Goal: Navigation & Orientation: Find specific page/section

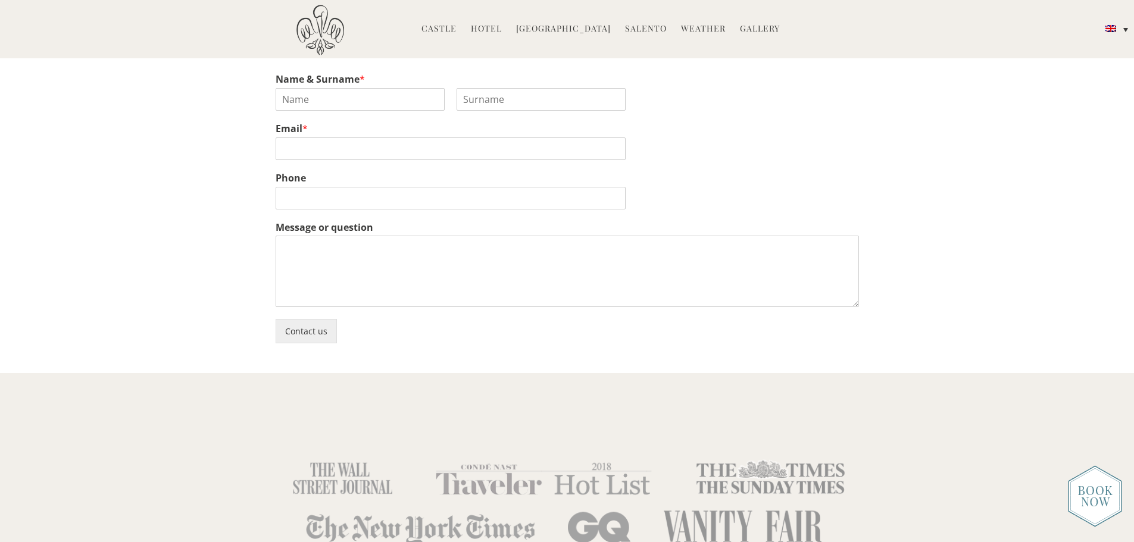
scroll to position [3154, 0]
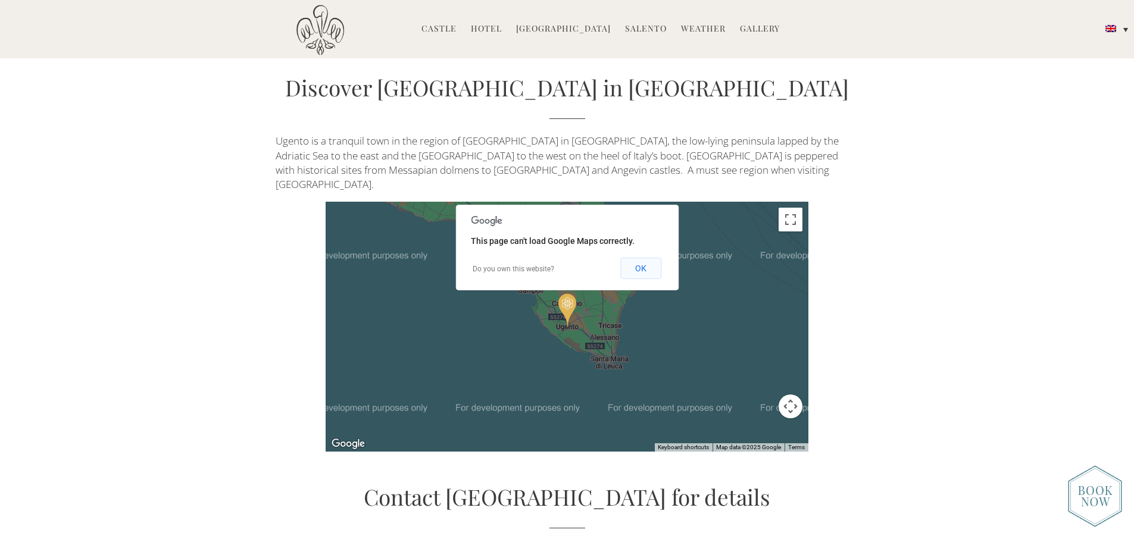
click at [636, 258] on button "OK" at bounding box center [640, 268] width 41 height 21
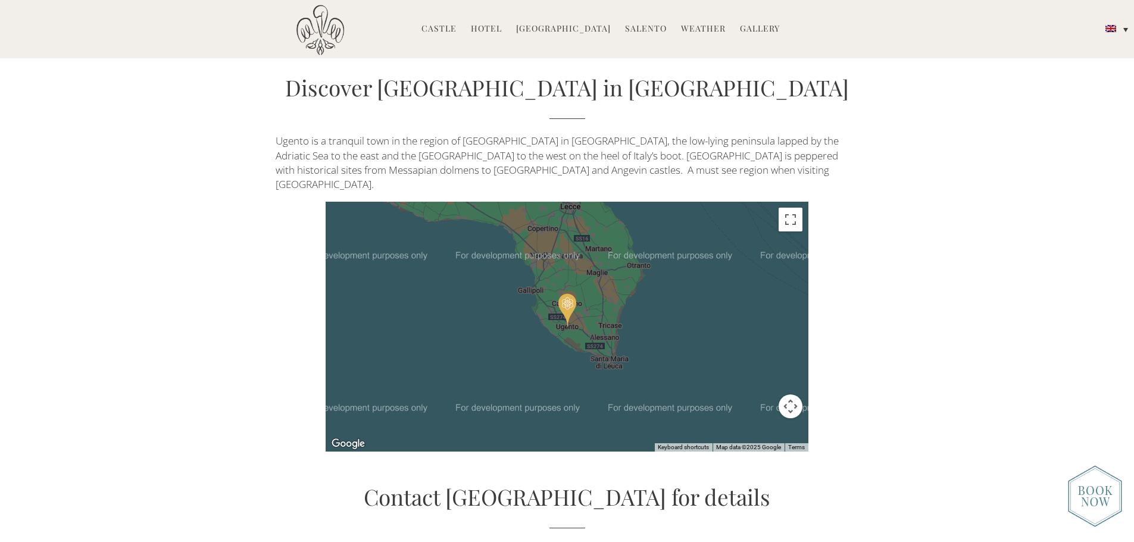
click at [574, 314] on div at bounding box center [566, 327] width 483 height 250
click at [566, 253] on div at bounding box center [566, 327] width 483 height 250
click at [787, 208] on button "Toggle fullscreen view" at bounding box center [790, 220] width 24 height 24
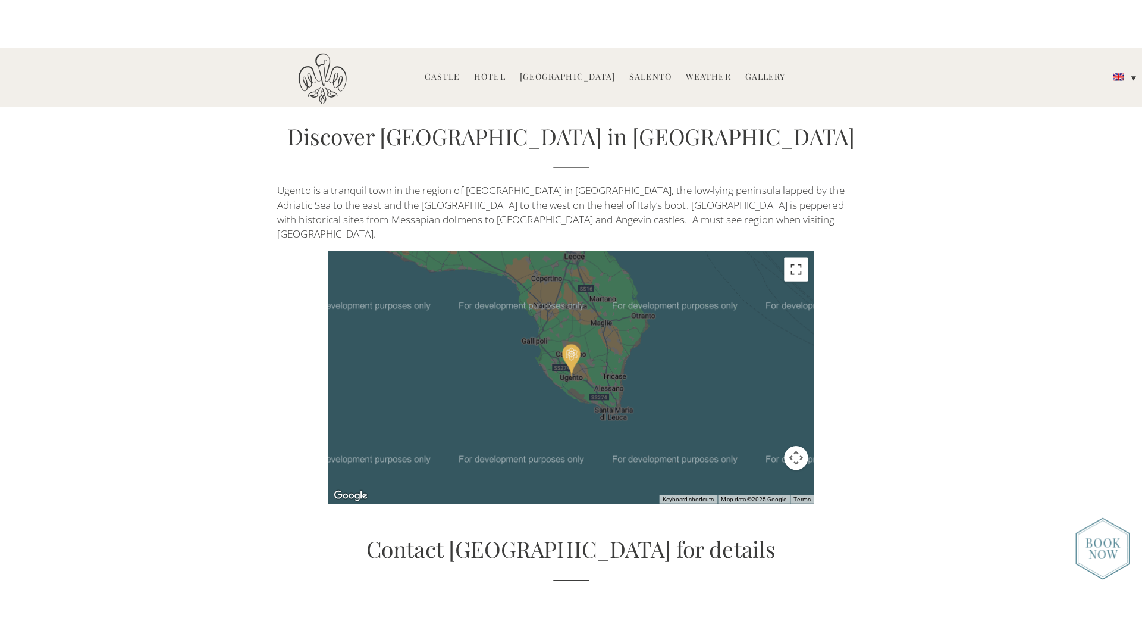
scroll to position [3169, 0]
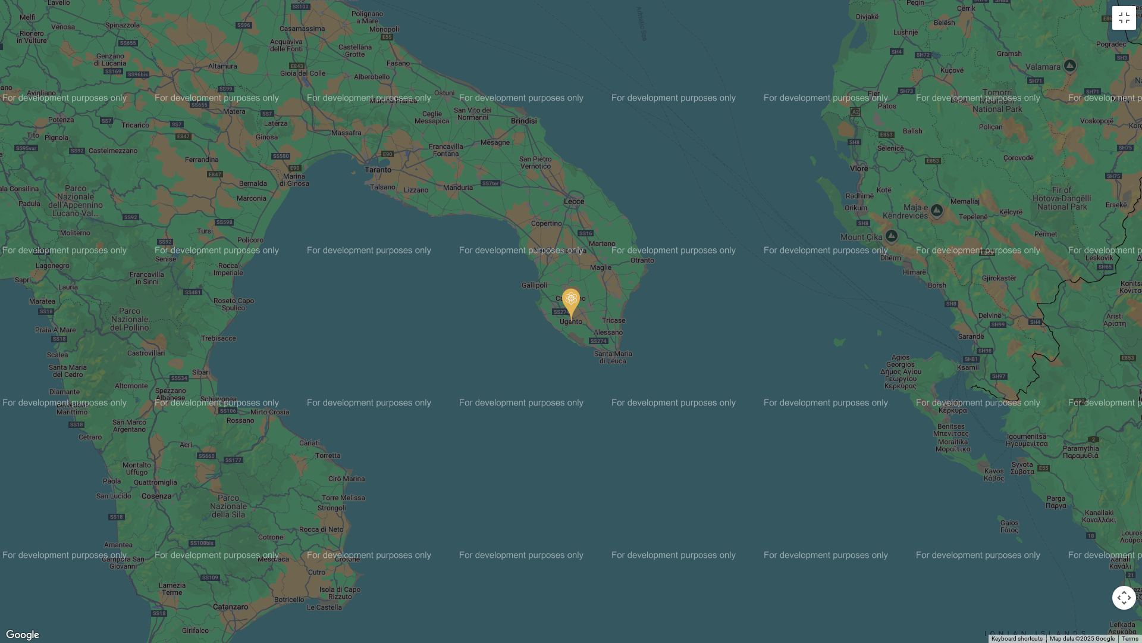
click at [525, 480] on div at bounding box center [571, 321] width 1142 height 643
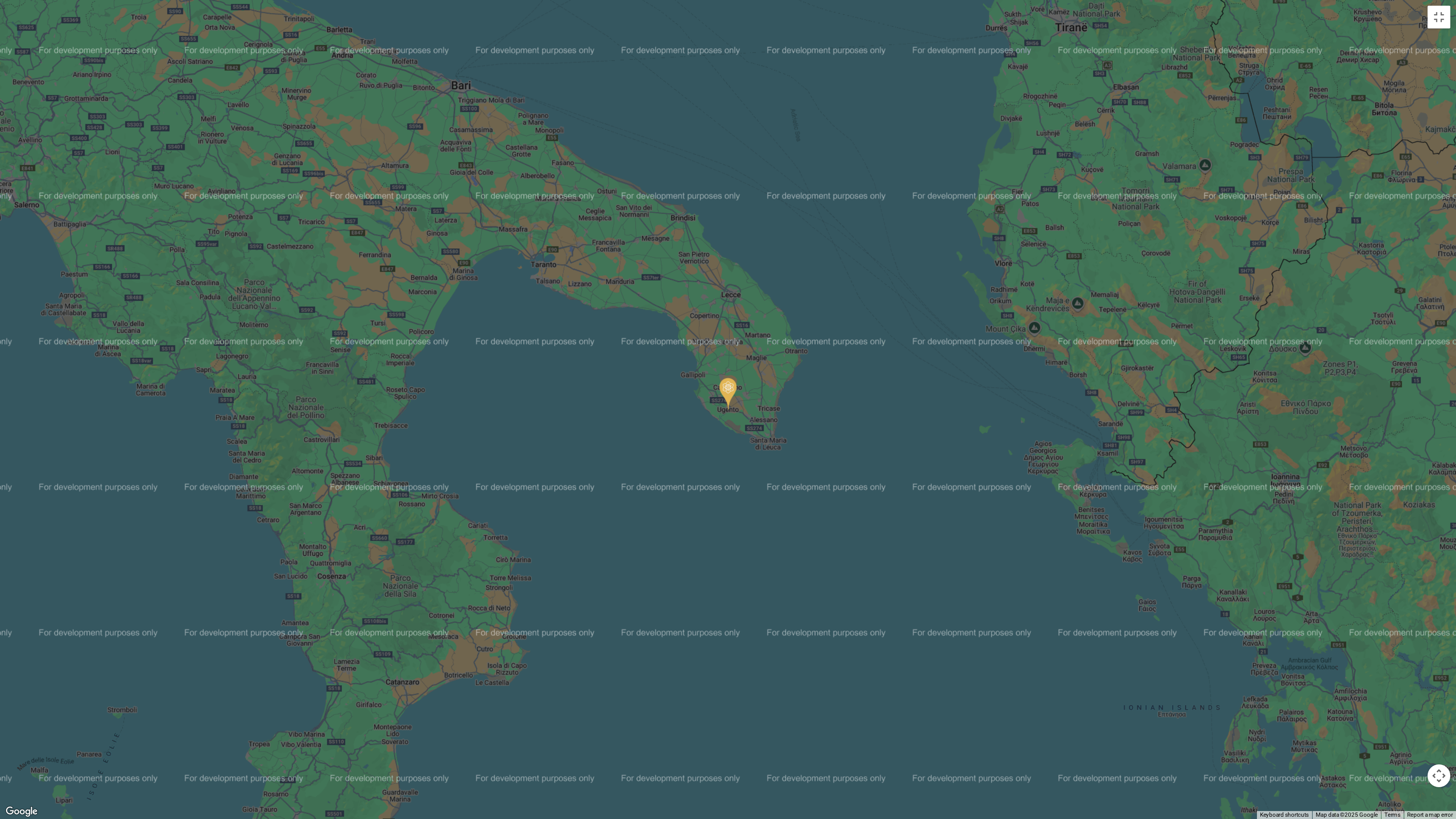
scroll to position [1757, 0]
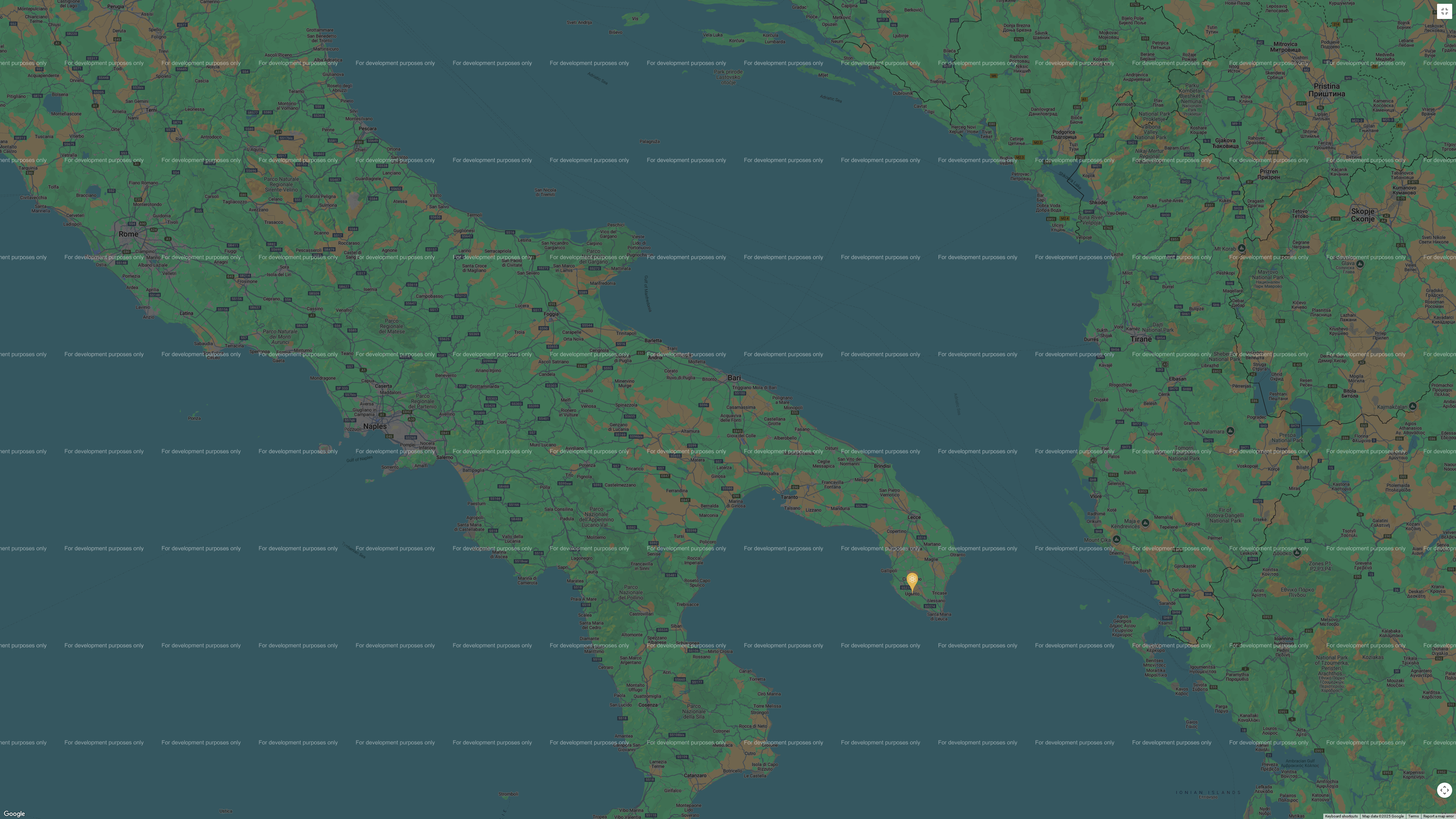
drag, startPoint x: 443, startPoint y: 284, endPoint x: 626, endPoint y: 480, distance: 268.2
click at [626, 345] on div at bounding box center [728, 409] width 1456 height 819
click at [722, 20] on div at bounding box center [728, 409] width 1456 height 819
click at [722, 20] on div at bounding box center [728, 409] width 1456 height 819
click at [722, 345] on button "Map camera controls" at bounding box center [1445, 790] width 15 height 15
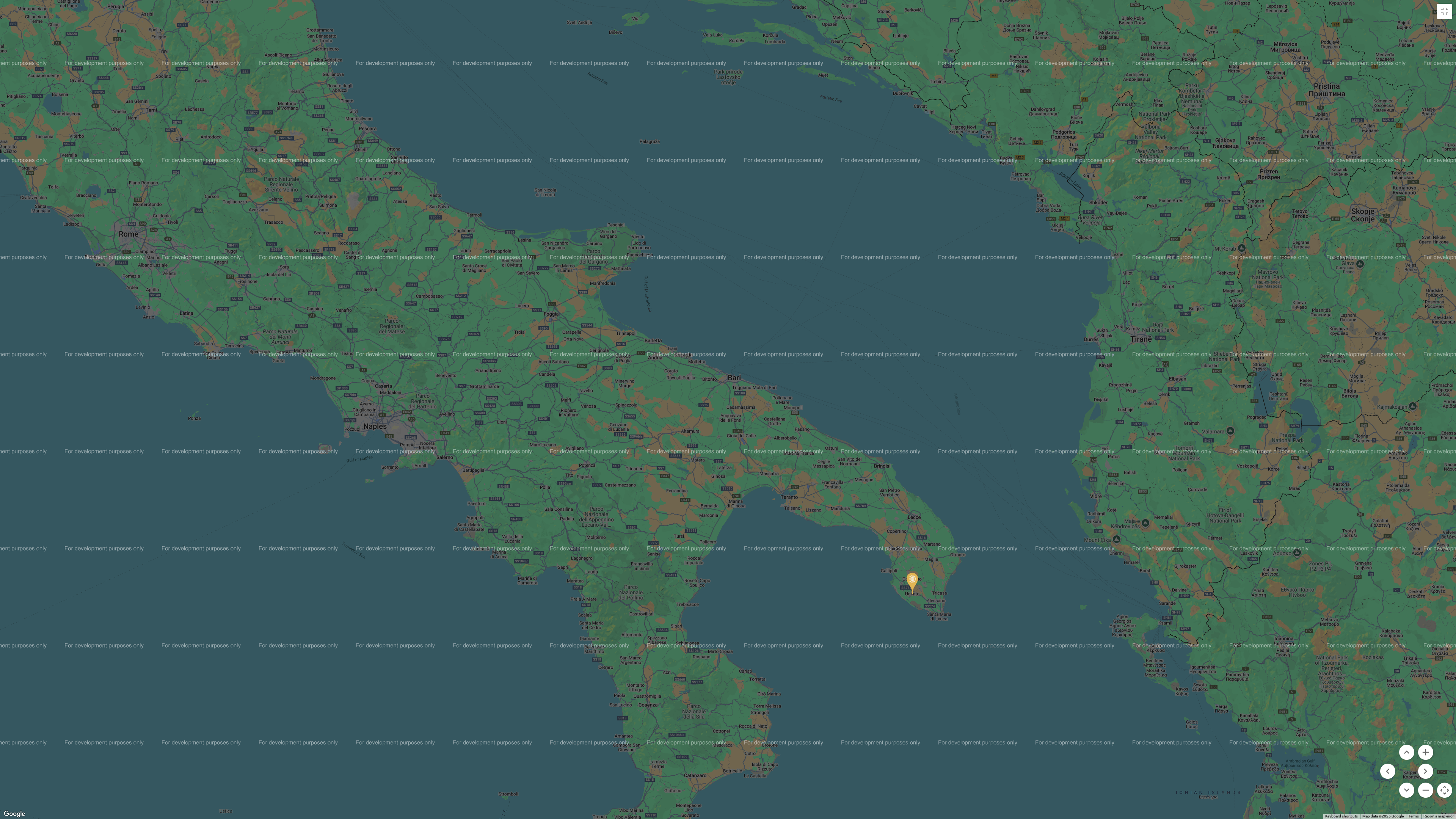
click at [722, 345] on div at bounding box center [728, 409] width 1456 height 819
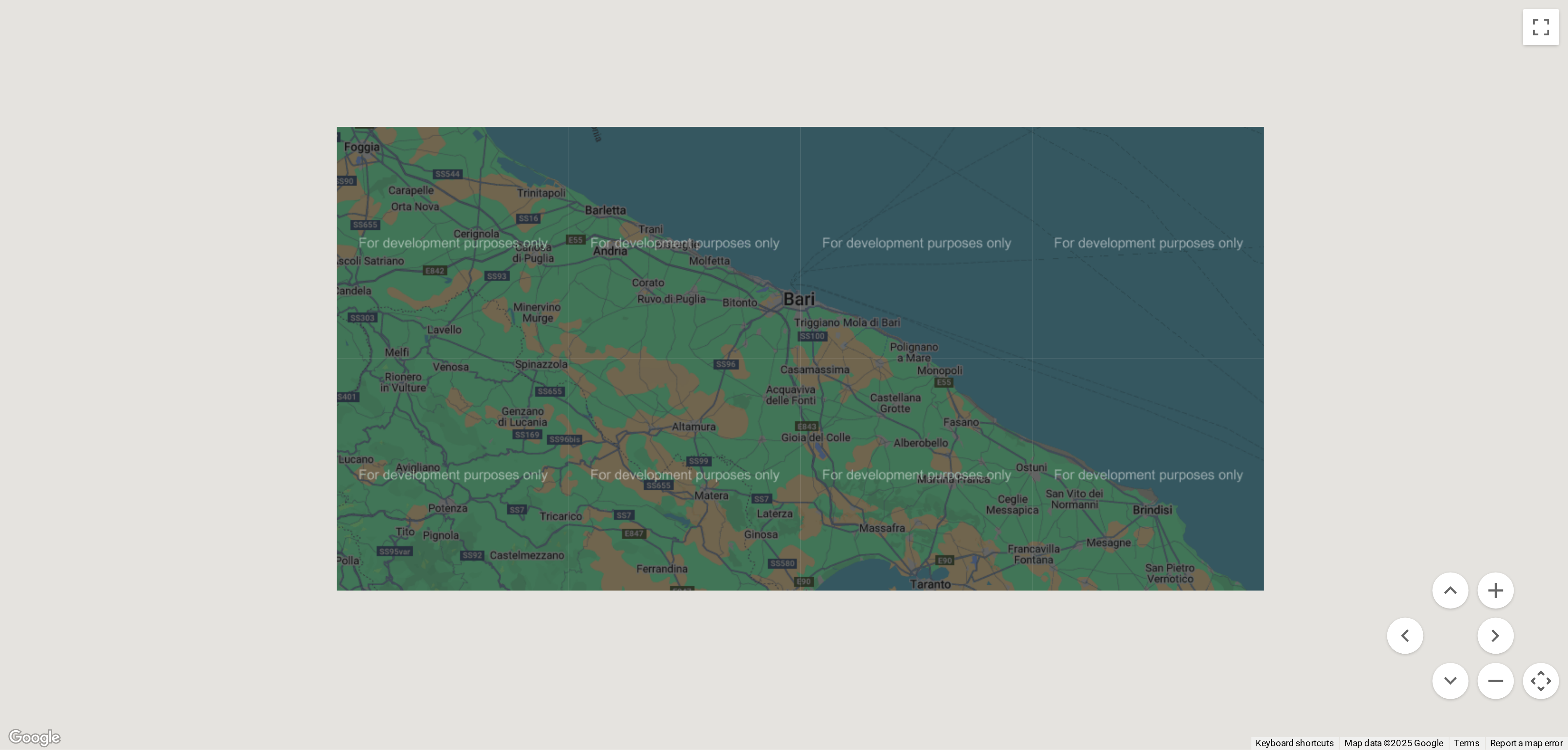
scroll to position [0, 0]
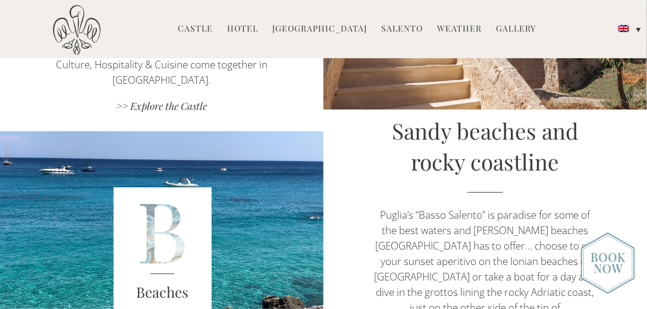
scroll to position [1870, 0]
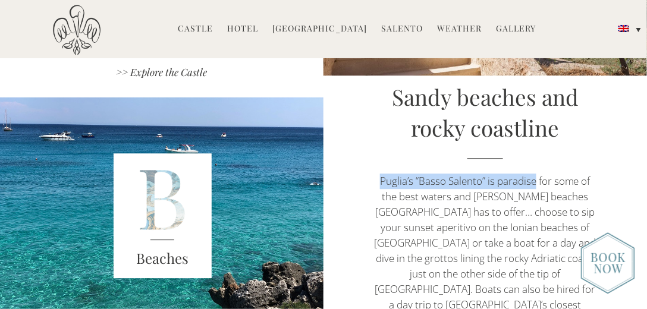
drag, startPoint x: 536, startPoint y: 164, endPoint x: 381, endPoint y: 167, distance: 154.7
click at [381, 174] on p "Puglia’s “Basso Salento” is paradise for some of the best waters and [PERSON_NA…" at bounding box center [485, 251] width 227 height 155
copy p "Puglia’s “Basso Salento” is paradise"
